Goal: Task Accomplishment & Management: Complete application form

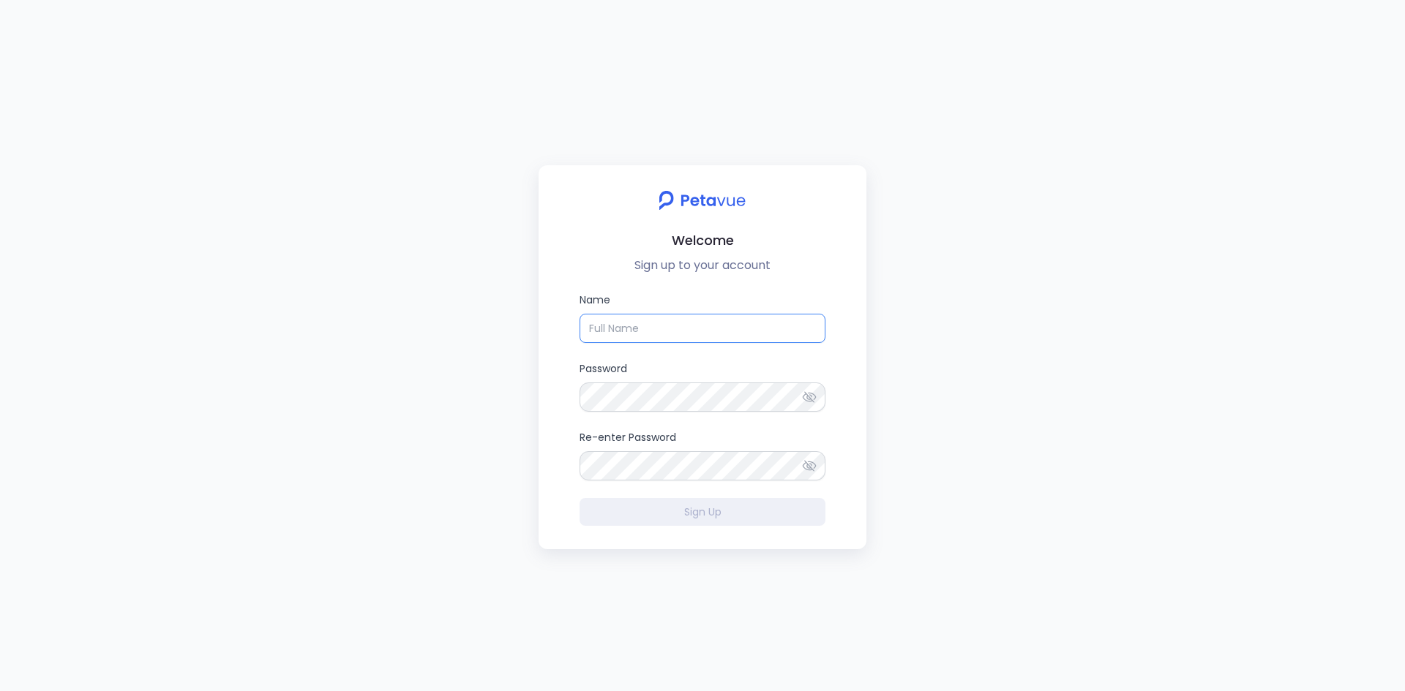
click at [686, 338] on input "Name" at bounding box center [702, 328] width 246 height 29
type input "[PERSON_NAME]"
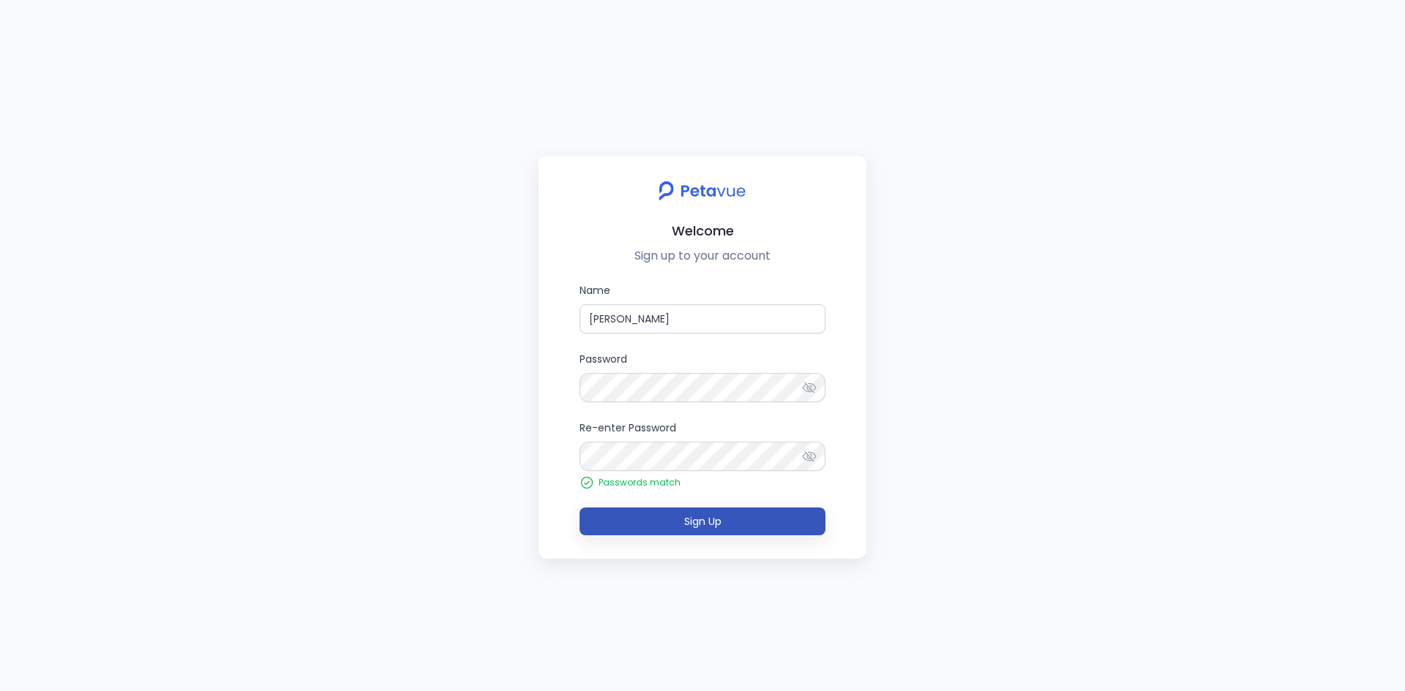
click at [721, 517] on span "Sign Up" at bounding box center [702, 521] width 37 height 15
